Goal: Transaction & Acquisition: Download file/media

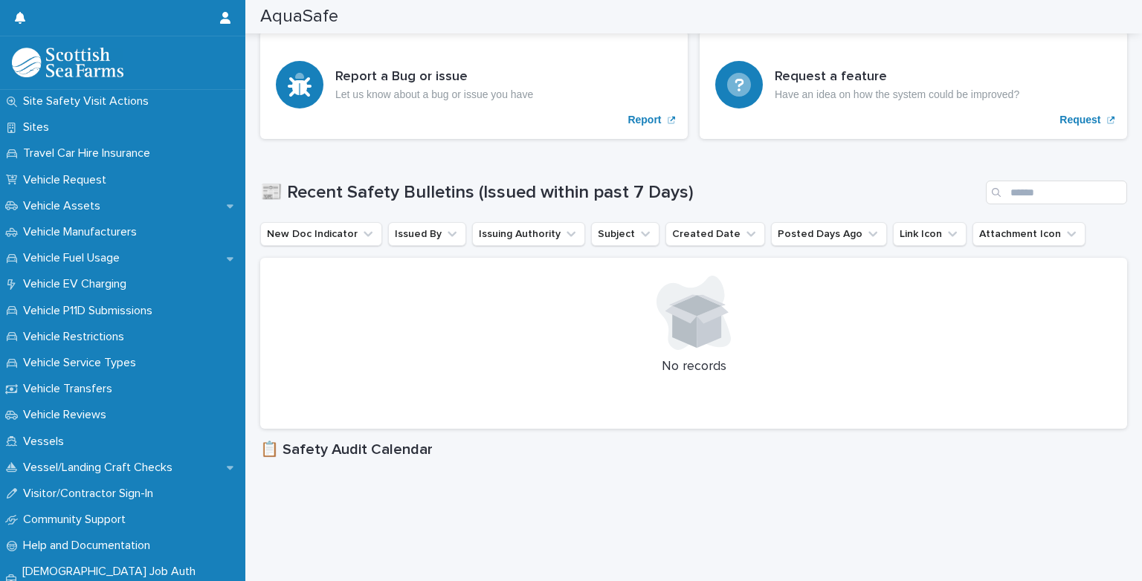
scroll to position [1235, 0]
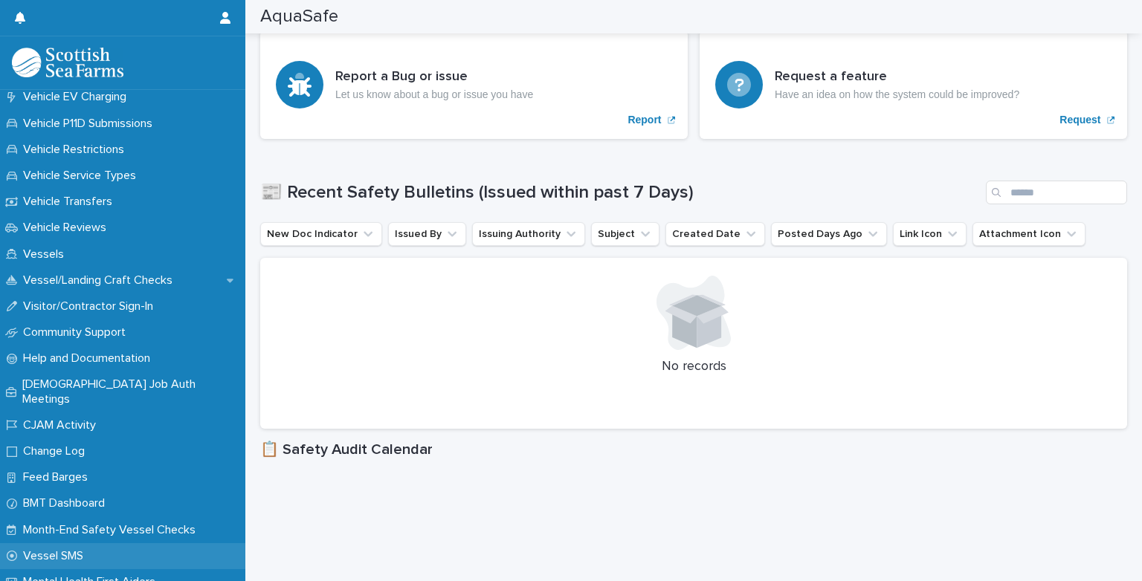
click at [80, 549] on p "Vessel SMS" at bounding box center [56, 556] width 78 height 14
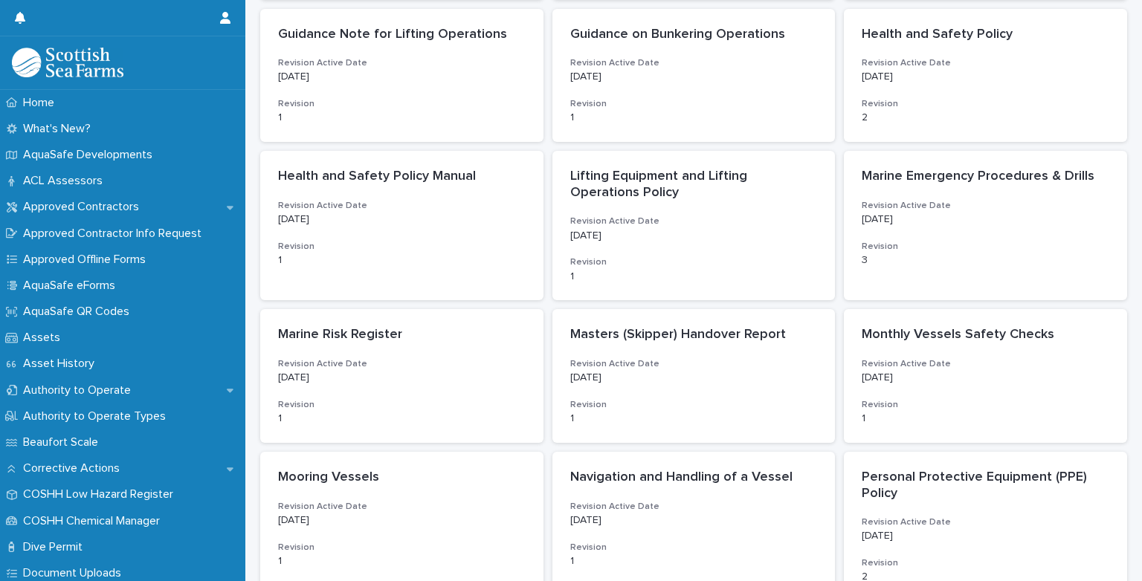
scroll to position [387, 0]
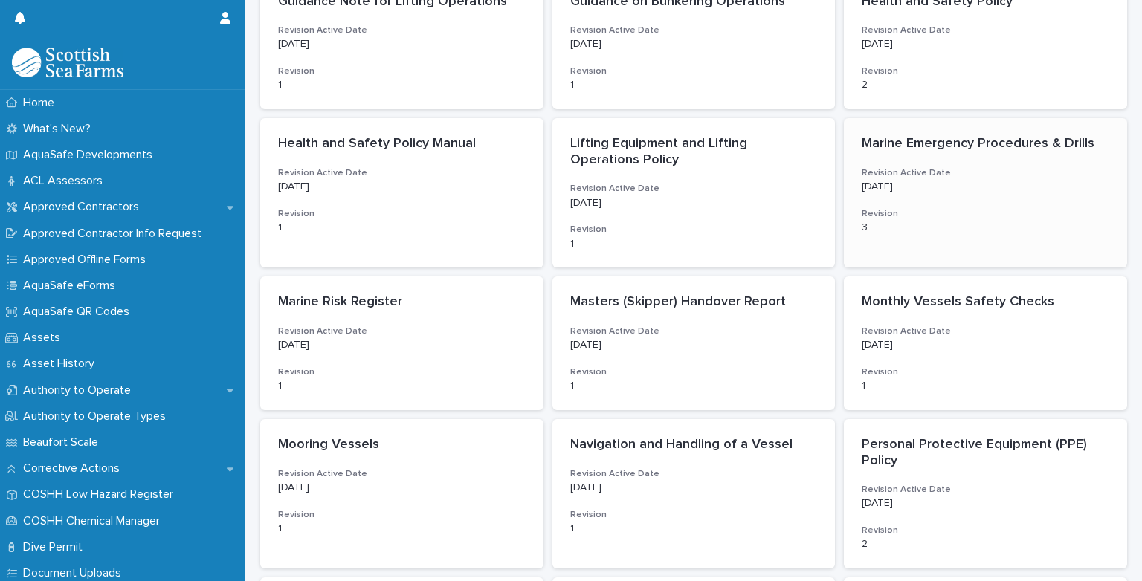
click at [996, 143] on p "Marine Emergency Procedures & Drills" at bounding box center [986, 144] width 248 height 16
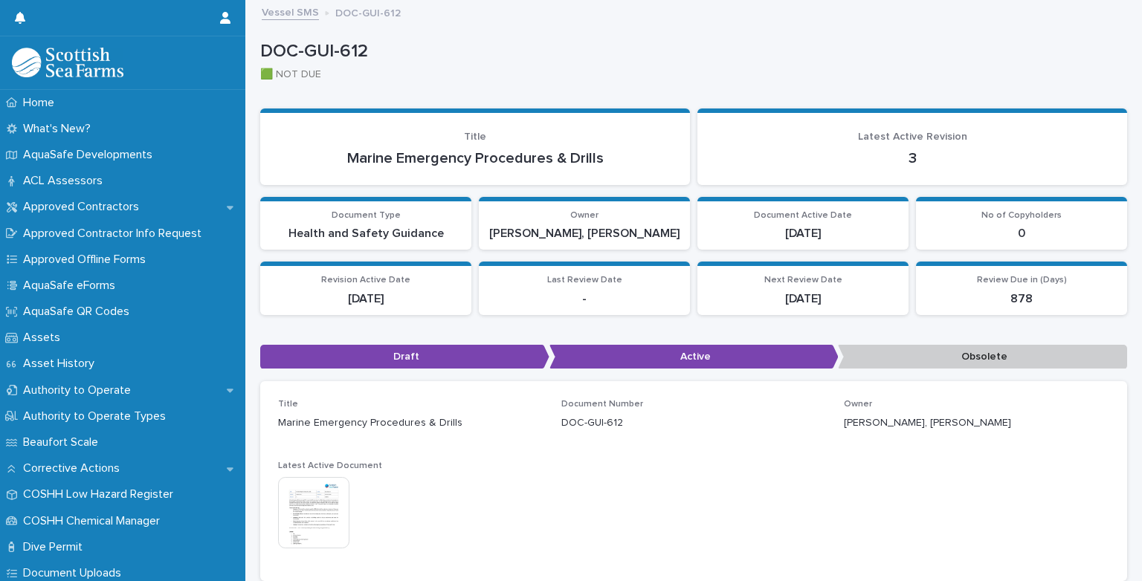
click at [297, 524] on img at bounding box center [313, 512] width 71 height 71
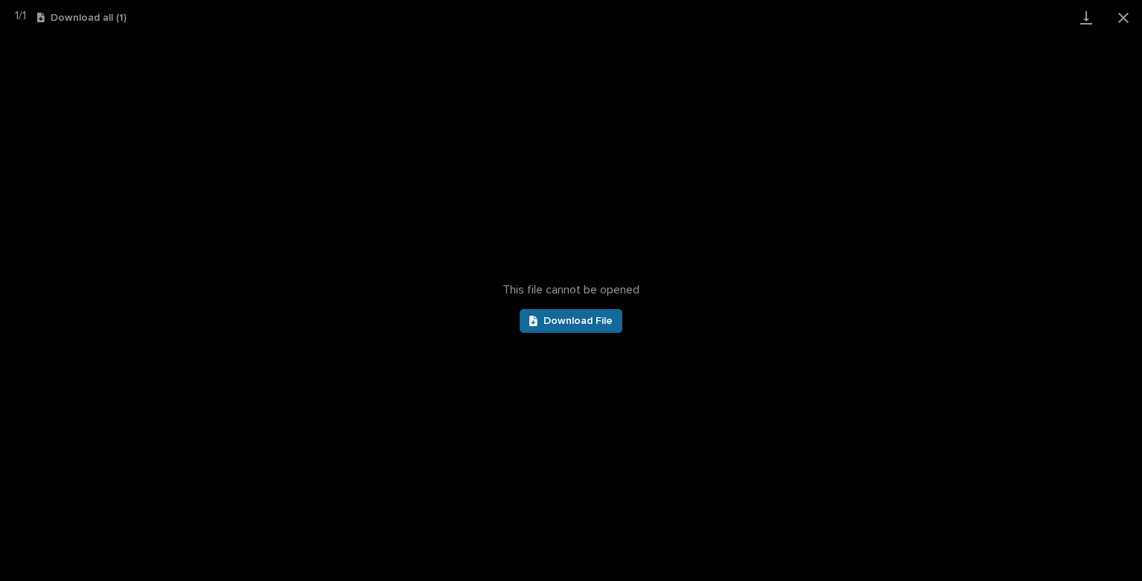
click at [578, 326] on span "Download File" at bounding box center [577, 321] width 69 height 10
click at [1124, 28] on button "Close gallery" at bounding box center [1123, 17] width 37 height 35
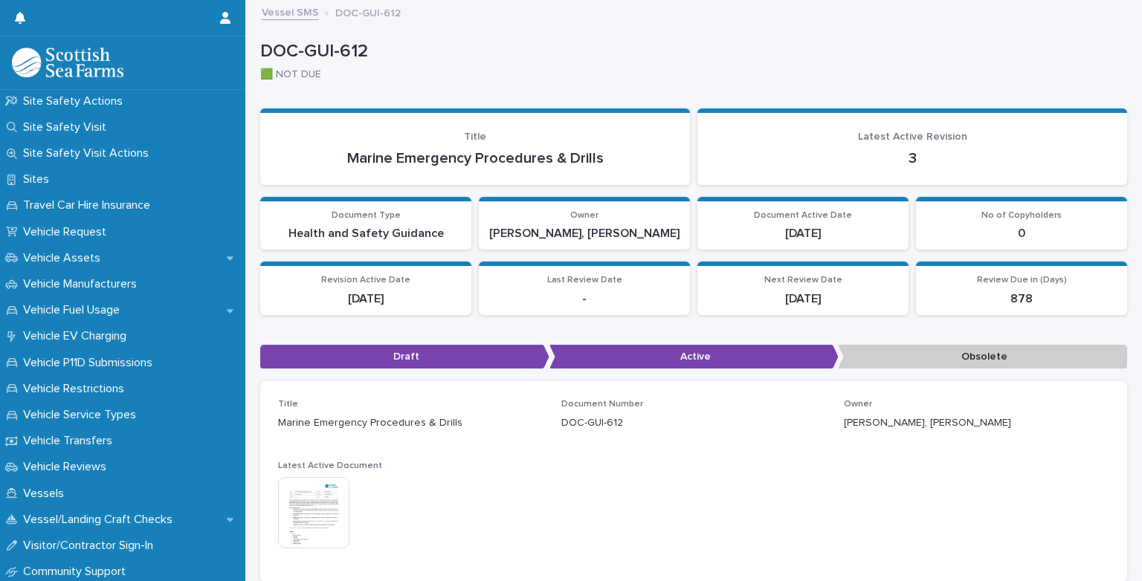
scroll to position [1235, 0]
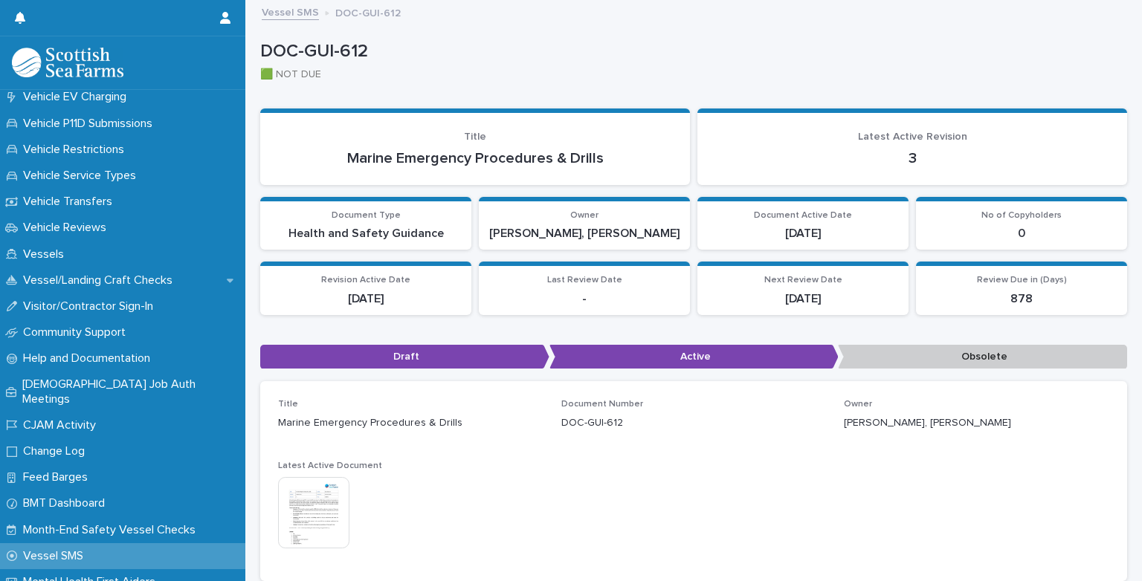
click at [78, 549] on p "Vessel SMS" at bounding box center [56, 556] width 78 height 14
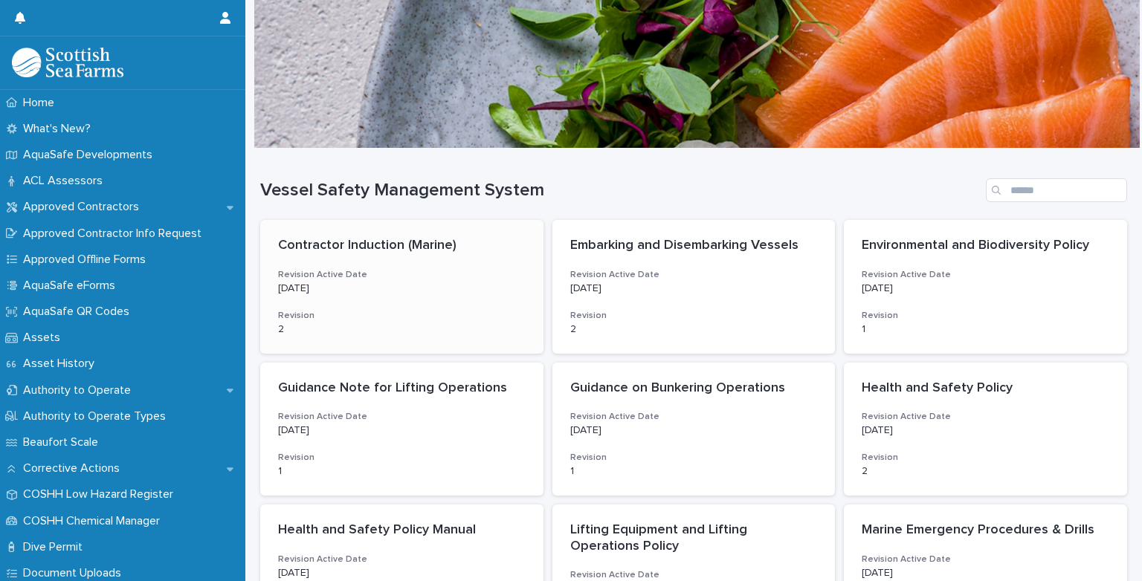
click at [434, 287] on p "[DATE]" at bounding box center [402, 289] width 248 height 13
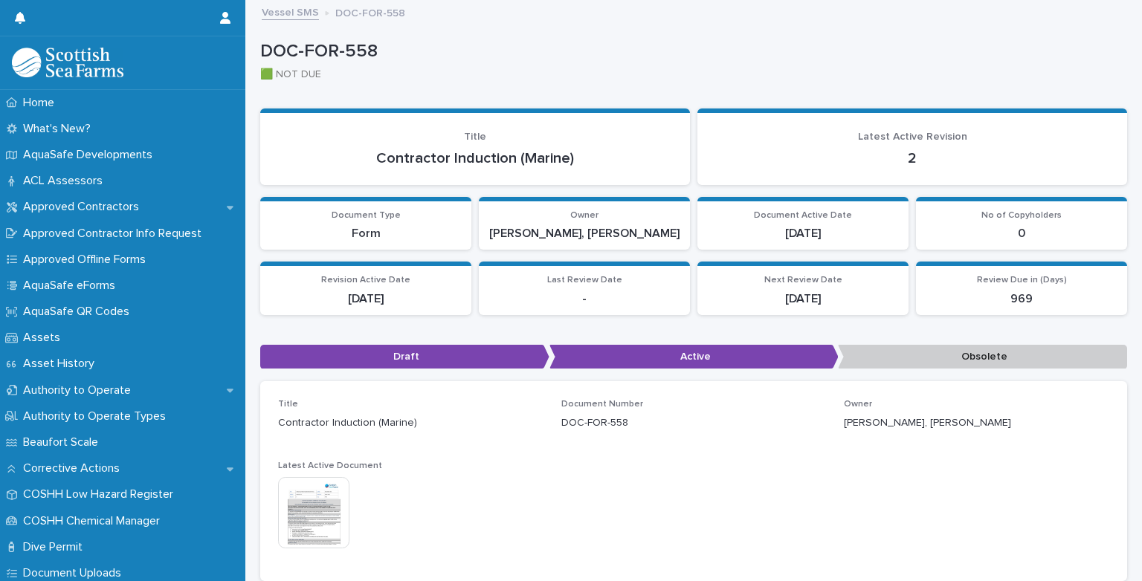
click at [315, 514] on img at bounding box center [313, 512] width 71 height 71
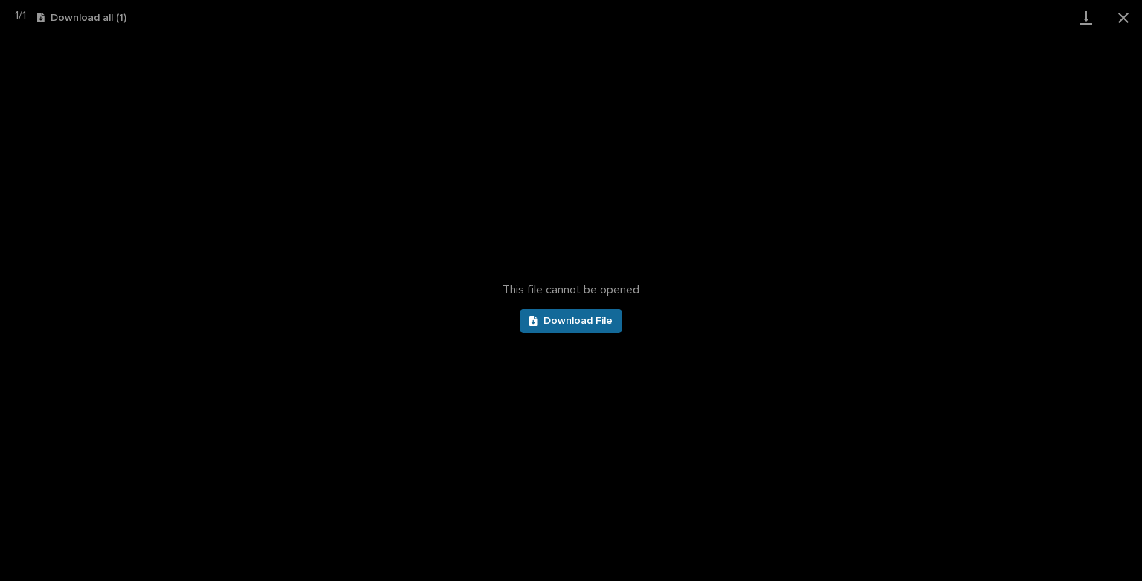
click at [595, 326] on link "Download File" at bounding box center [571, 321] width 103 height 24
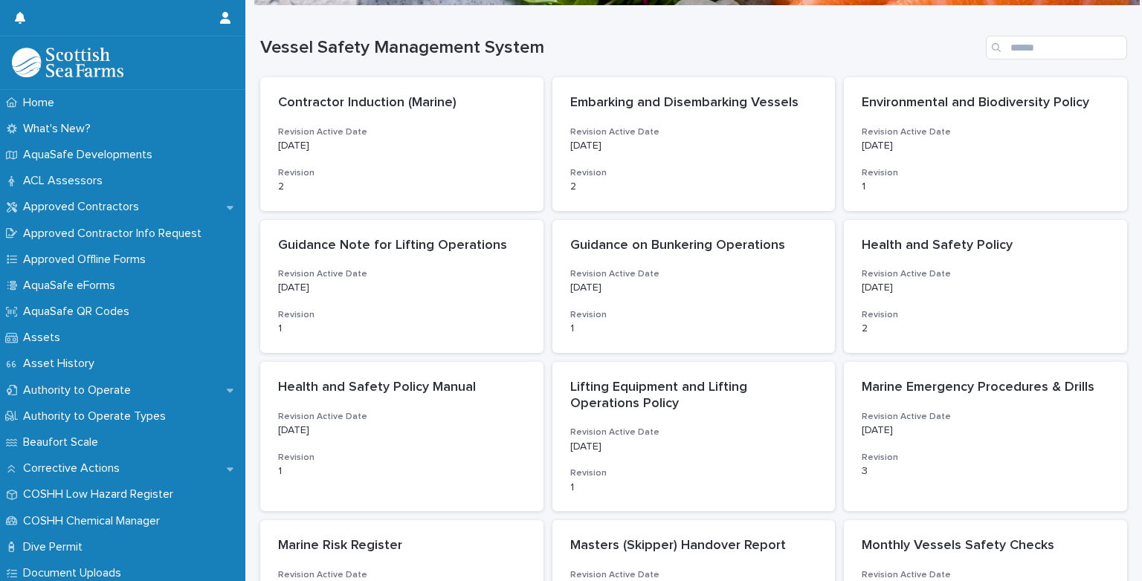
scroll to position [80, 0]
